Goal: Check status: Check status

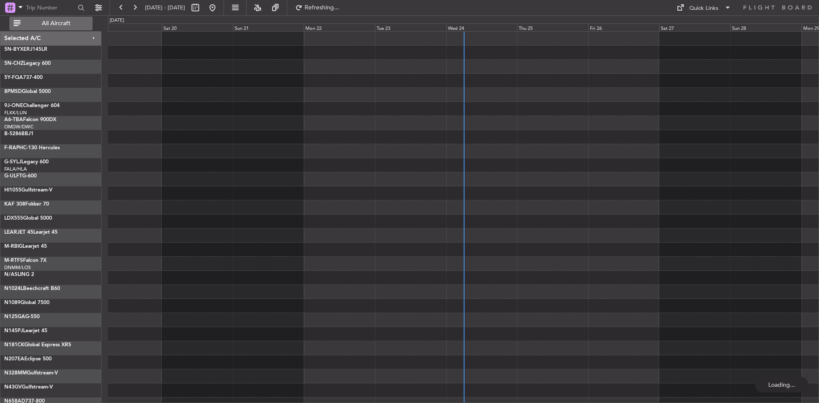
click at [76, 28] on button "All Aircraft" at bounding box center [50, 24] width 83 height 14
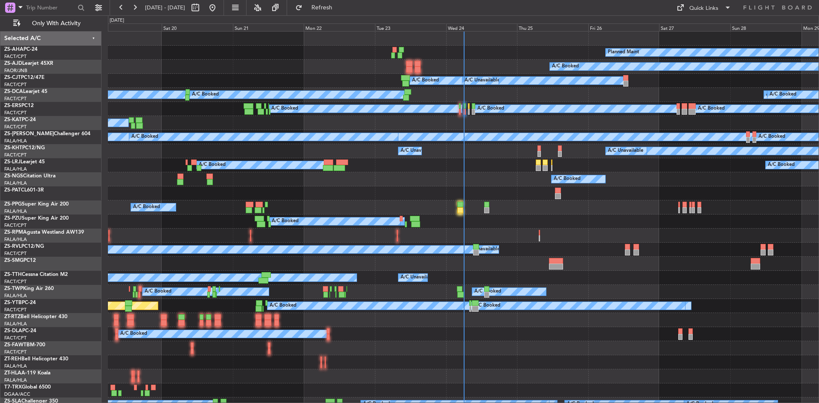
click at [454, 28] on div "Wed 24" at bounding box center [481, 27] width 71 height 8
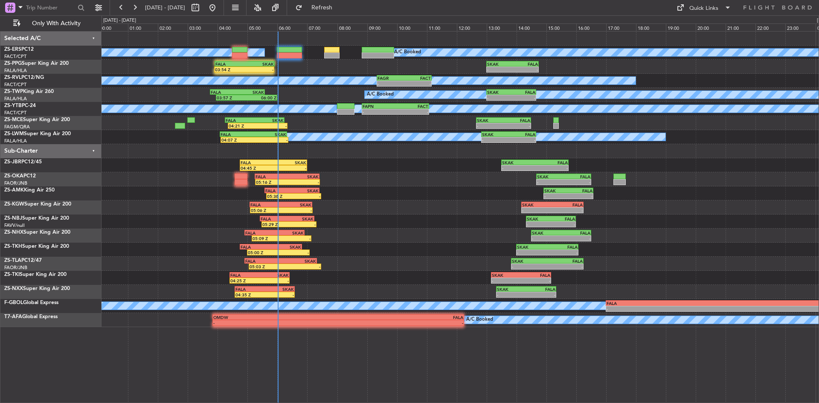
click at [381, 192] on div "05:38 Z - FALA 05:35 Z SKAK 07:25 Z - - SKAK 14:55 Z FALA 16:35 Z" at bounding box center [460, 193] width 717 height 14
click at [326, 8] on button "Refresh" at bounding box center [316, 8] width 51 height 14
click at [340, 8] on span "Refresh" at bounding box center [322, 8] width 36 height 6
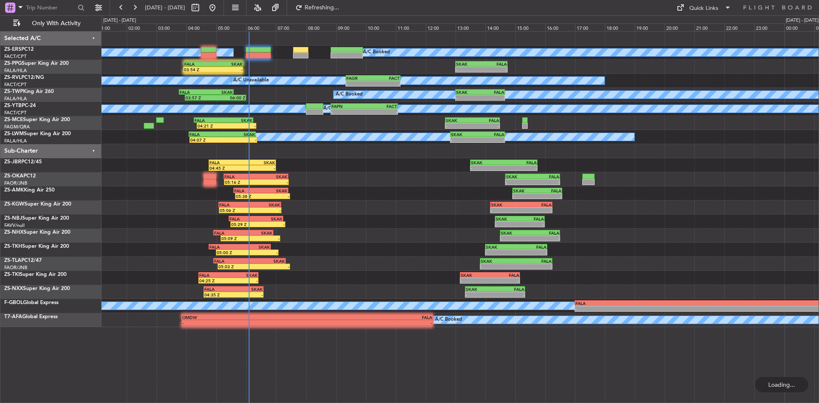
click at [321, 213] on div "A/C Booked A/C Booked A/C Booked A/C Booked A/C Booked A/C Booked A/C Booked A/…" at bounding box center [460, 180] width 717 height 296
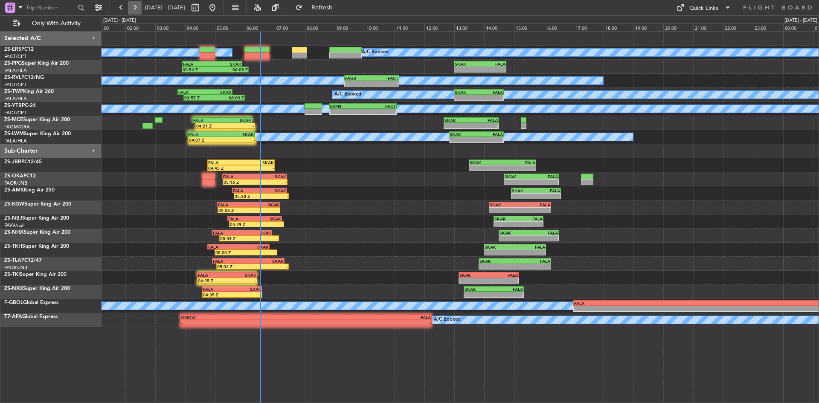
click at [137, 6] on button at bounding box center [135, 8] width 14 height 14
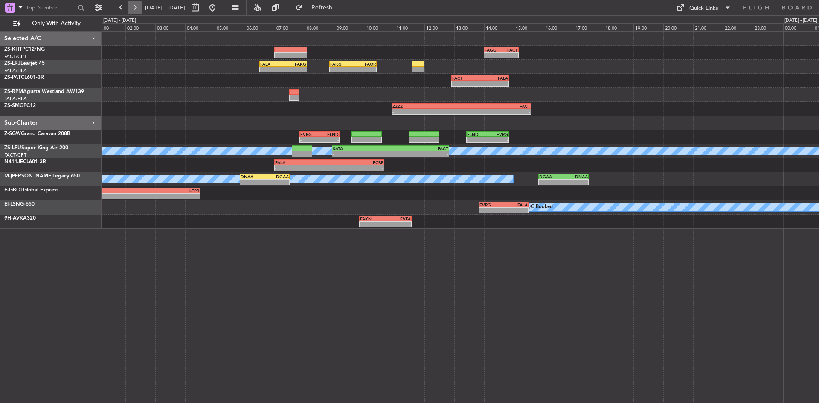
click at [139, 9] on button at bounding box center [135, 8] width 14 height 14
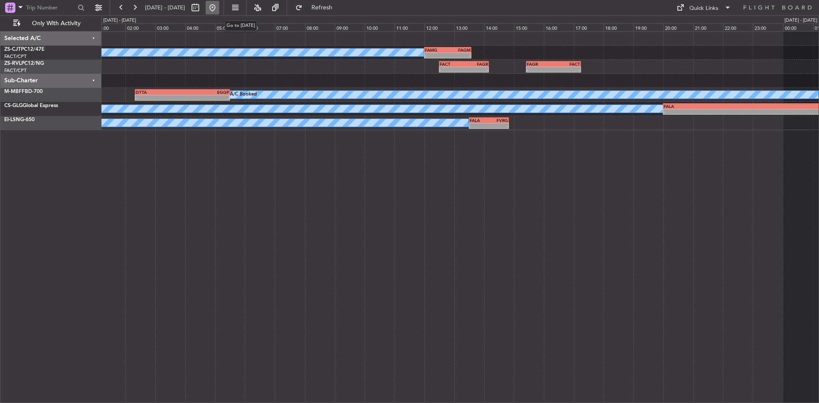
click at [219, 10] on button at bounding box center [213, 8] width 14 height 14
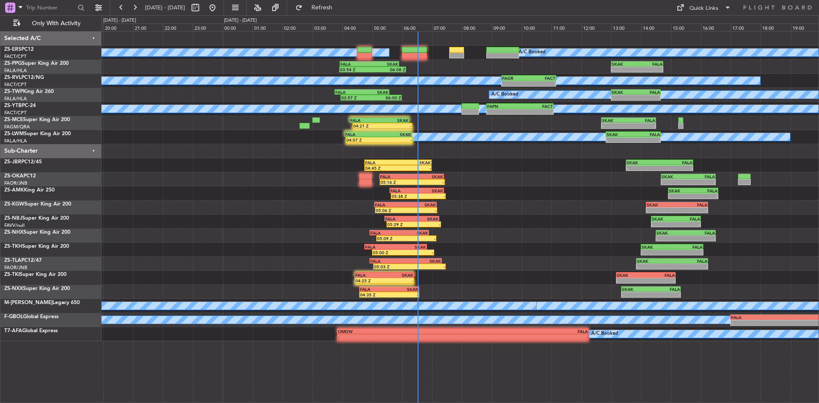
click at [193, 157] on div at bounding box center [460, 151] width 717 height 14
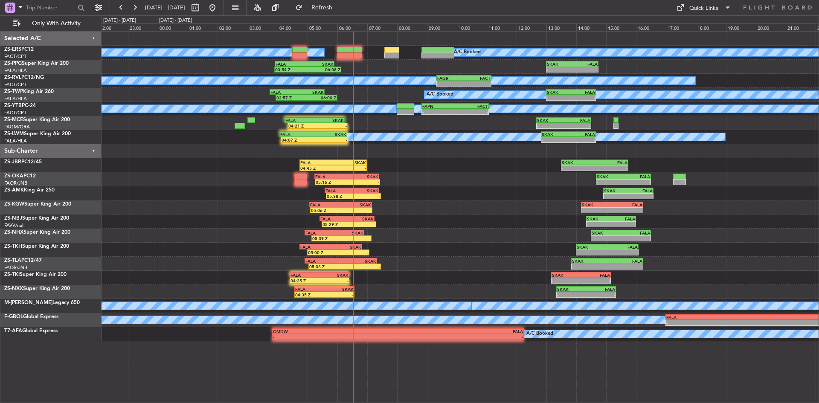
click at [248, 159] on div "A/C Booked A/C Booked A/C Booked A/C Booked A/C Booked A/C Booked A/C Booked A/…" at bounding box center [460, 187] width 717 height 310
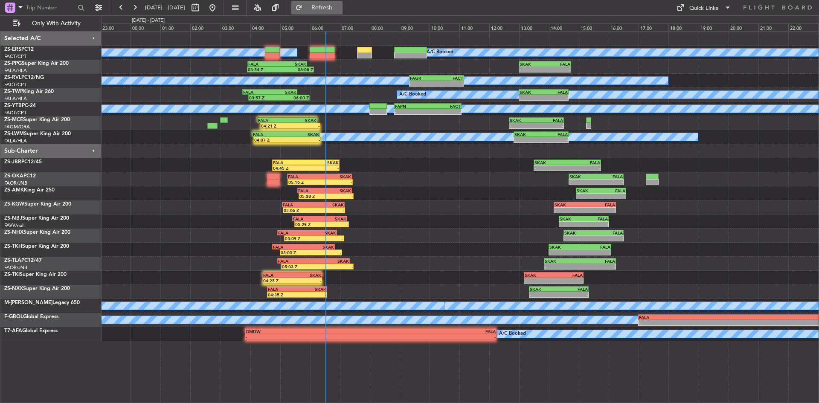
click at [340, 9] on span "Refresh" at bounding box center [322, 8] width 36 height 6
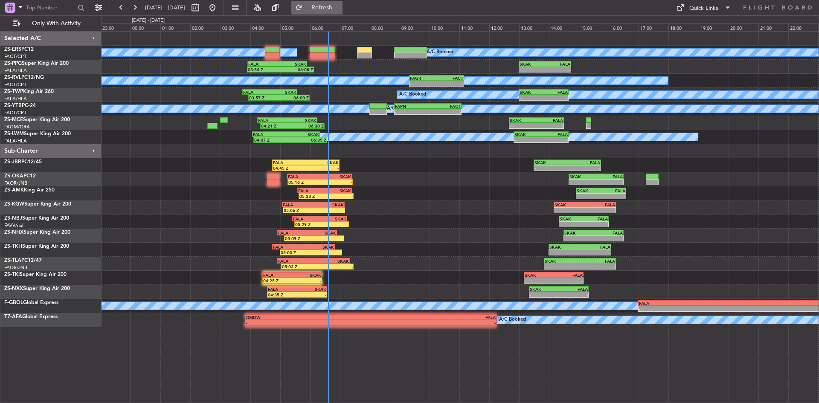
click at [340, 11] on span "Refresh" at bounding box center [322, 8] width 36 height 6
click at [343, 3] on button "Refresh" at bounding box center [316, 8] width 51 height 14
